Goal: Task Accomplishment & Management: Use online tool/utility

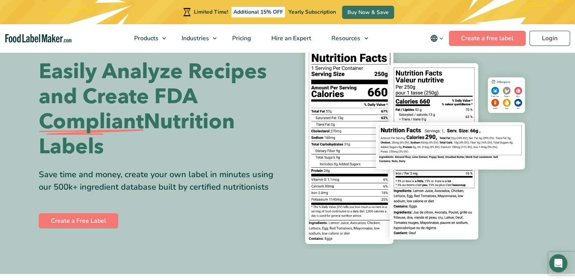
scroll to position [38, 0]
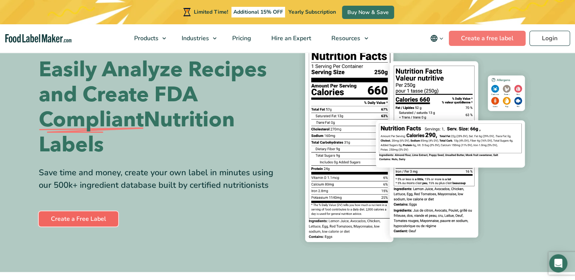
click at [92, 218] on link "Create a Free Label" at bounding box center [78, 219] width 79 height 15
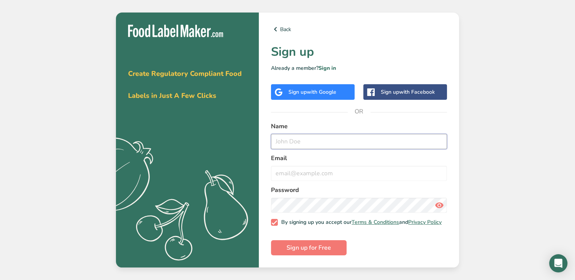
click at [325, 140] on input "text" at bounding box center [359, 141] width 176 height 15
click at [362, 141] on input "text" at bounding box center [359, 141] width 176 height 15
click at [343, 142] on input "text" at bounding box center [359, 141] width 176 height 15
type input "Emma Rose Hutchens"
type input "emma@apexsales.net"
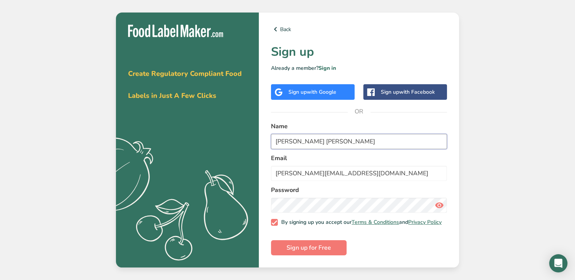
drag, startPoint x: 308, startPoint y: 141, endPoint x: 294, endPoint y: 141, distance: 14.1
click at [294, 141] on input "Emma Rose Hutchens" at bounding box center [359, 141] width 176 height 15
type input "Emma Hutchens"
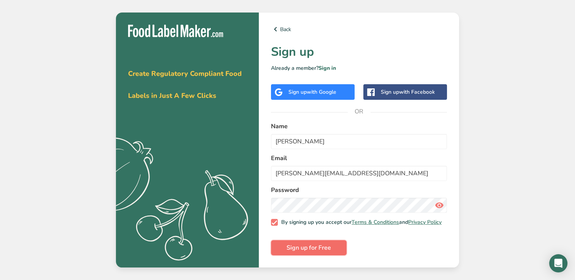
click at [316, 248] on span "Sign up for Free" at bounding box center [308, 248] width 44 height 9
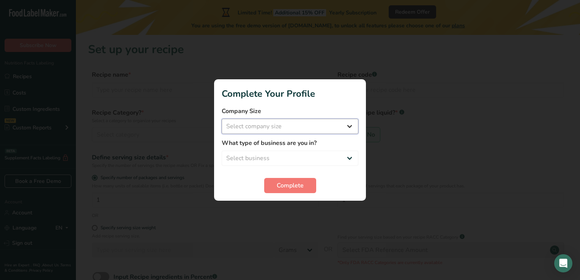
click at [276, 129] on select "Select company size Fewer than 10 Employees 10 to 50 Employees 51 to 500 Employ…" at bounding box center [290, 126] width 137 height 15
select select "1"
click at [222, 119] on select "Select company size Fewer than 10 Employees 10 to 50 Employees 51 to 500 Employ…" at bounding box center [290, 126] width 137 height 15
click at [293, 159] on select "Select business Packaged Food Manufacturer Restaurant & Cafe Bakery Meal Plans …" at bounding box center [290, 158] width 137 height 15
select select "8"
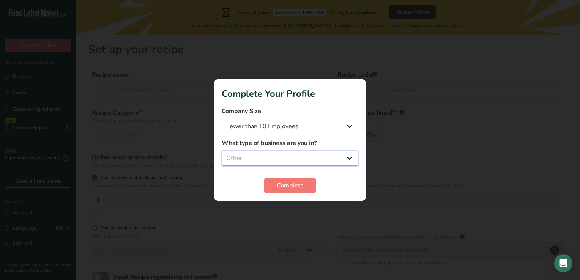
click at [222, 151] on select "Select business Packaged Food Manufacturer Restaurant & Cafe Bakery Meal Plans …" at bounding box center [290, 158] width 137 height 15
click at [292, 185] on span "Complete" at bounding box center [290, 185] width 27 height 9
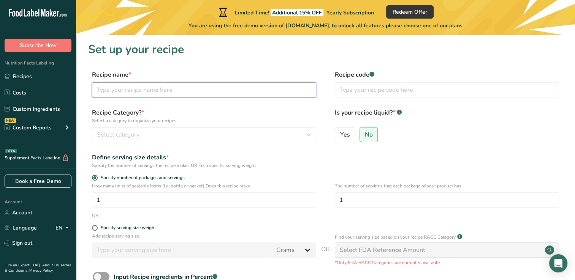
click at [222, 82] on input "text" at bounding box center [204, 89] width 224 height 15
click at [283, 90] on input "text" at bounding box center [204, 89] width 224 height 15
type input "Franklin BBQ Original Sauce"
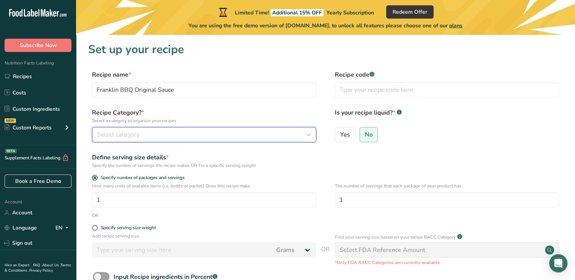
click at [238, 131] on div "Select category" at bounding box center [202, 134] width 210 height 9
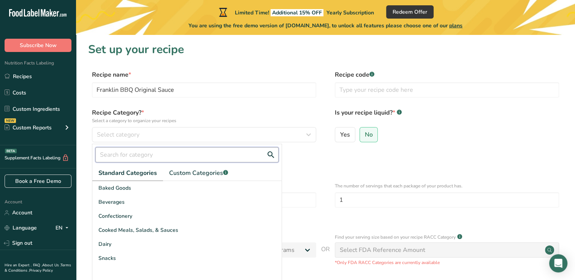
click at [175, 150] on input "text" at bounding box center [186, 154] width 183 height 15
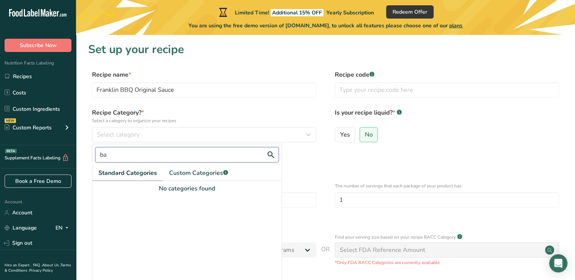
type input "b"
type input "sauce"
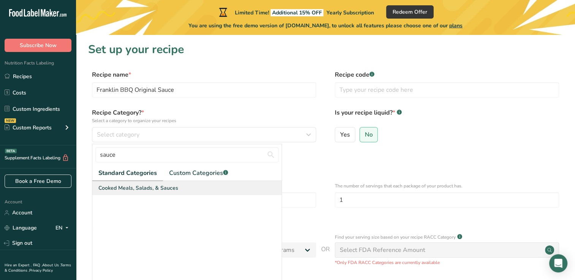
click at [144, 185] on span "Cooked Meals, Salads, & Sauces" at bounding box center [138, 188] width 80 height 8
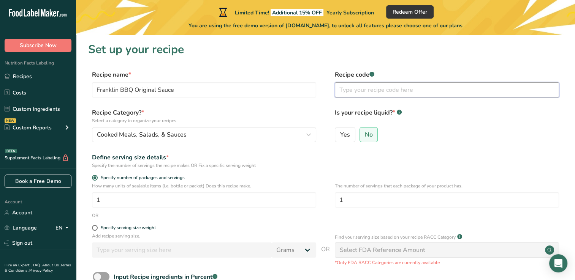
click at [386, 92] on input "text" at bounding box center [447, 89] width 224 height 15
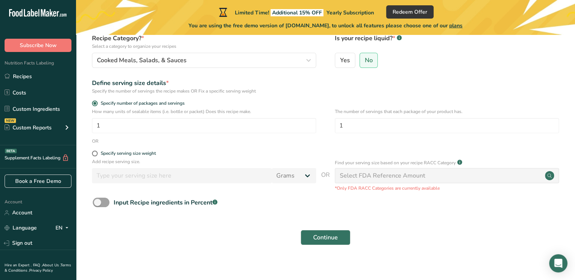
scroll to position [76, 0]
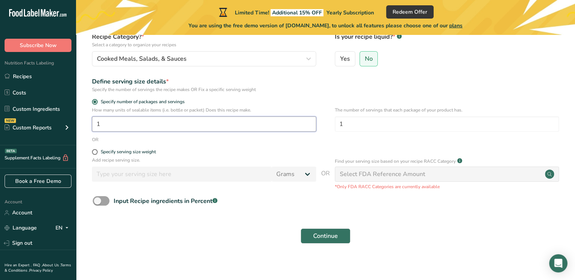
click at [155, 123] on input "1" at bounding box center [204, 124] width 224 height 15
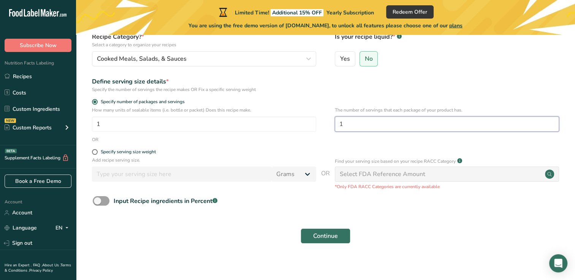
click at [375, 122] on input "1" at bounding box center [447, 124] width 224 height 15
type input "17"
click at [97, 152] on span at bounding box center [95, 152] width 6 height 6
click at [97, 152] on input "Specify serving size weight" at bounding box center [94, 152] width 5 height 5
radio input "true"
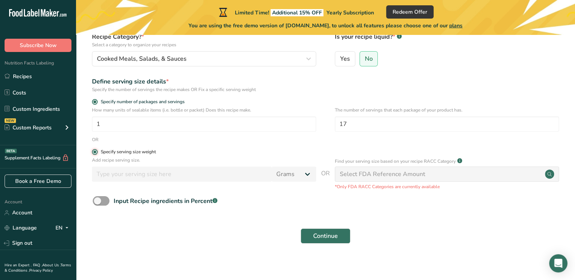
radio input "false"
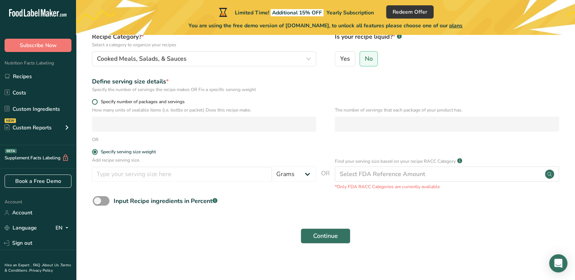
click at [94, 101] on span at bounding box center [95, 102] width 6 height 6
click at [94, 101] on input "Specify number of packages and servings" at bounding box center [94, 102] width 5 height 5
radio input "true"
radio input "false"
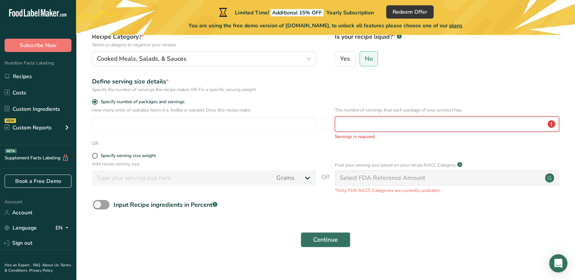
click at [420, 124] on input "number" at bounding box center [447, 124] width 224 height 15
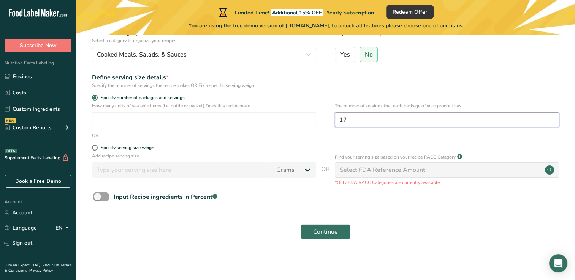
scroll to position [81, 0]
type input "17"
click at [327, 234] on span "Continue" at bounding box center [325, 231] width 25 height 9
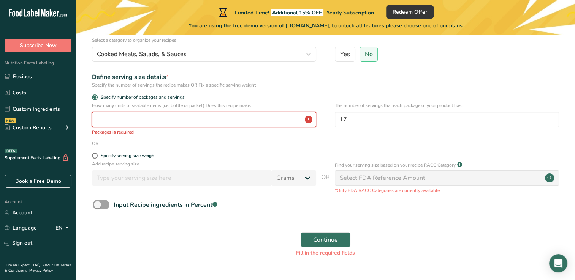
click at [195, 115] on input "number" at bounding box center [204, 119] width 224 height 15
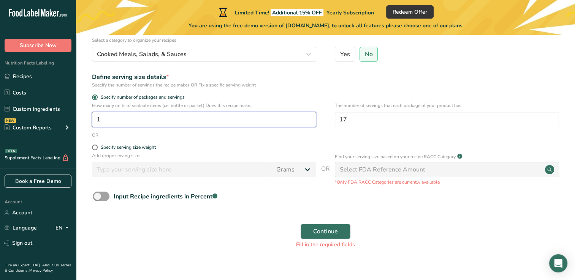
type input "1"
click at [345, 227] on button "Continue" at bounding box center [325, 231] width 50 height 15
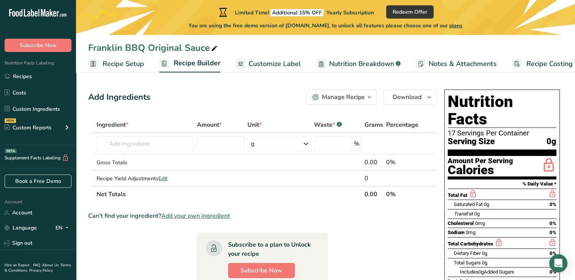
click at [550, 137] on span "0g" at bounding box center [551, 141] width 10 height 9
click at [549, 137] on span "0g" at bounding box center [551, 141] width 10 height 9
click at [122, 69] on link "Recipe Setup" at bounding box center [116, 63] width 56 height 17
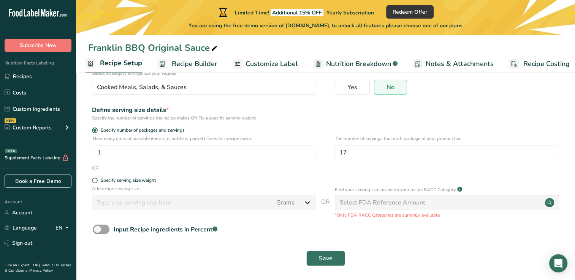
scroll to position [70, 0]
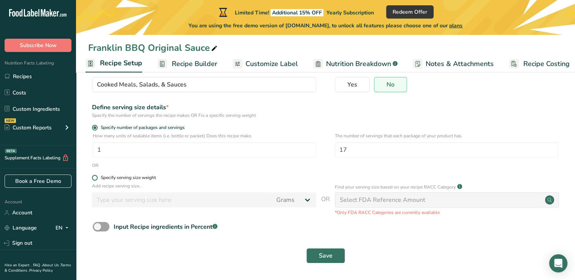
click at [154, 178] on div "Specify serving size weight" at bounding box center [128, 178] width 55 height 6
click at [97, 178] on input "Specify serving size weight" at bounding box center [94, 178] width 5 height 5
radio input "true"
radio input "false"
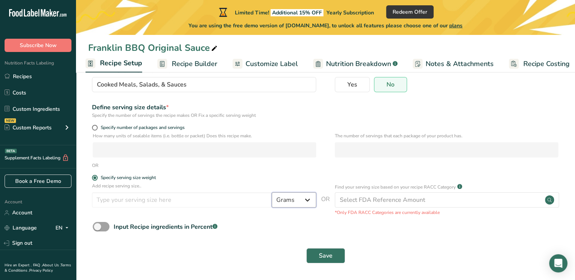
click at [305, 202] on select "Grams kg mg mcg lb oz l mL fl oz tbsp tsp cup qt gallon" at bounding box center [294, 200] width 44 height 15
select select "19"
click at [272, 193] on select "Grams kg mg mcg lb oz l mL fl oz tbsp tsp cup qt gallon" at bounding box center [294, 200] width 44 height 15
select select "22"
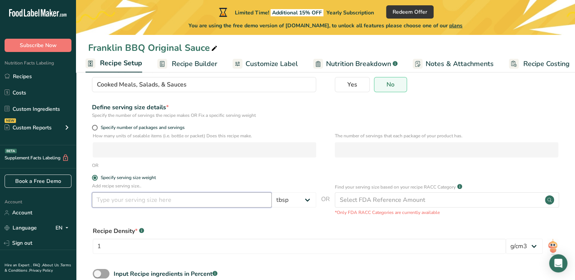
click at [186, 202] on input "number" at bounding box center [182, 200] width 180 height 15
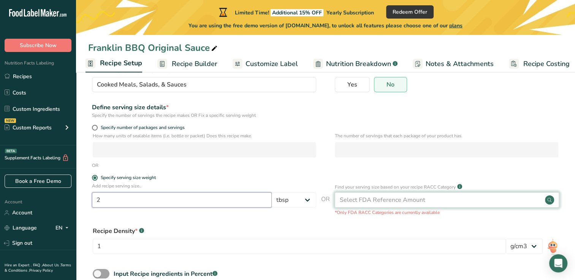
type input "2"
click at [371, 195] on div "Select FDA Reference Amount" at bounding box center [447, 200] width 224 height 15
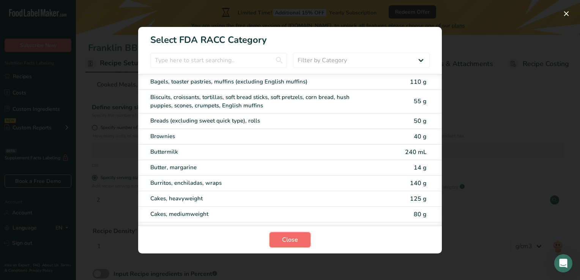
click at [299, 241] on button "Close" at bounding box center [290, 239] width 41 height 15
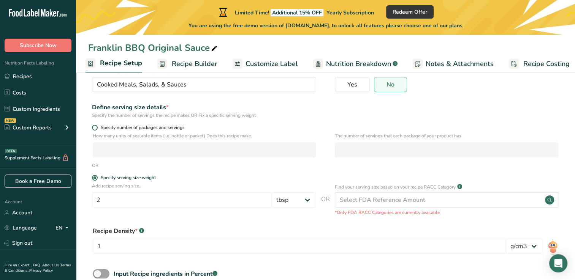
click at [155, 125] on span "Specify number of packages and servings" at bounding box center [141, 128] width 87 height 6
click at [97, 125] on input "Specify number of packages and servings" at bounding box center [94, 127] width 5 height 5
radio input "true"
radio input "false"
select select "0"
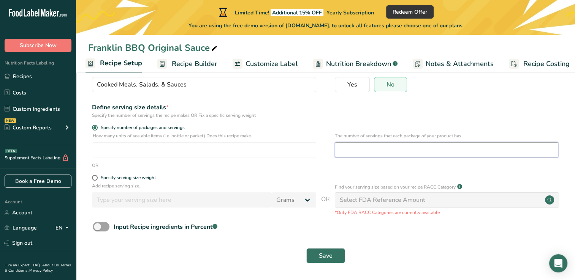
click at [399, 156] on input "number" at bounding box center [446, 149] width 223 height 15
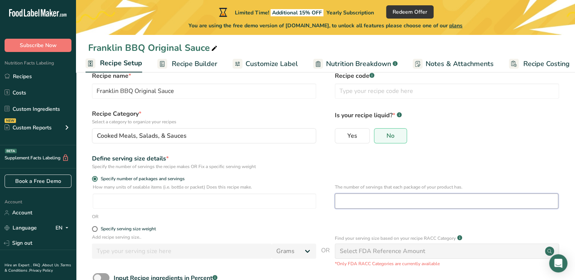
scroll to position [0, 0]
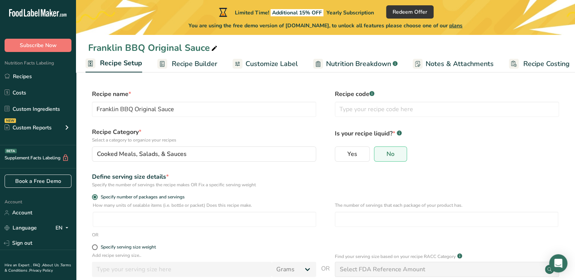
click at [258, 66] on span "Customize Label" at bounding box center [271, 64] width 52 height 10
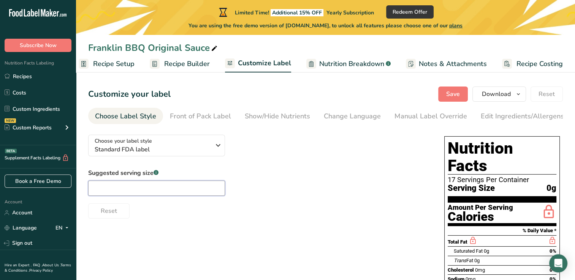
click at [135, 191] on input "text" at bounding box center [156, 188] width 137 height 15
type input "2 tbsp"
click at [322, 169] on div "Choose your label style Standard FDA label USA (FDA) Standard FDA label Tabular…" at bounding box center [258, 174] width 341 height 90
click at [130, 63] on span "Recipe Setup" at bounding box center [113, 64] width 41 height 10
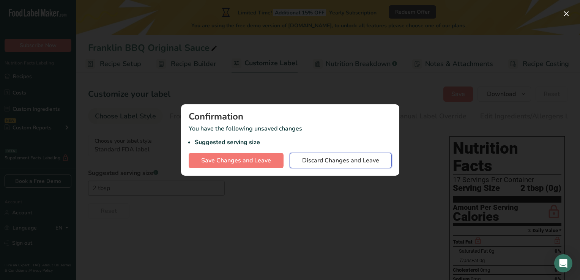
click at [334, 159] on span "Discard Changes and Leave" at bounding box center [340, 160] width 77 height 9
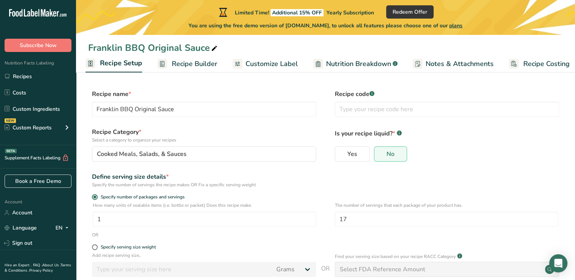
click at [190, 65] on span "Recipe Builder" at bounding box center [195, 64] width 46 height 10
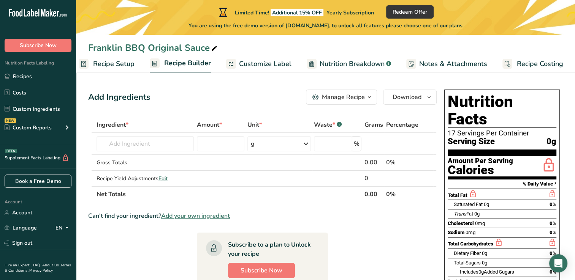
click at [126, 61] on span "Recipe Setup" at bounding box center [113, 64] width 41 height 10
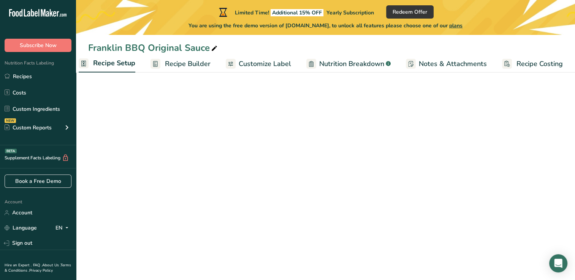
scroll to position [0, 3]
